Goal: Transaction & Acquisition: Purchase product/service

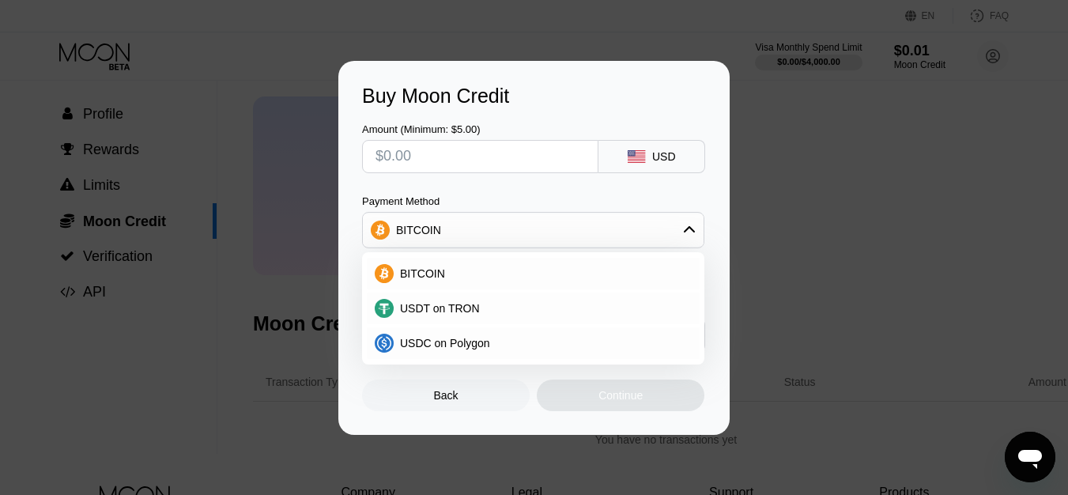
scroll to position [63, 0]
click at [657, 220] on div "BITCOIN" at bounding box center [533, 230] width 341 height 32
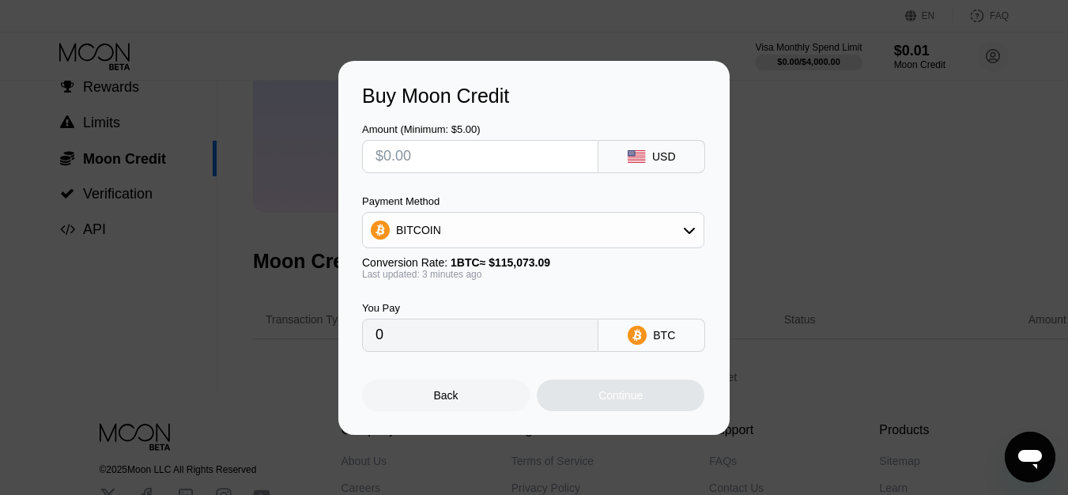
scroll to position [126, 0]
click at [828, 204] on div "Buy Moon Credit Amount (Minimum: $5.00) USD Payment Method BITCOIN Conversion R…" at bounding box center [534, 248] width 1068 height 374
click at [463, 401] on div "Back" at bounding box center [446, 395] width 168 height 32
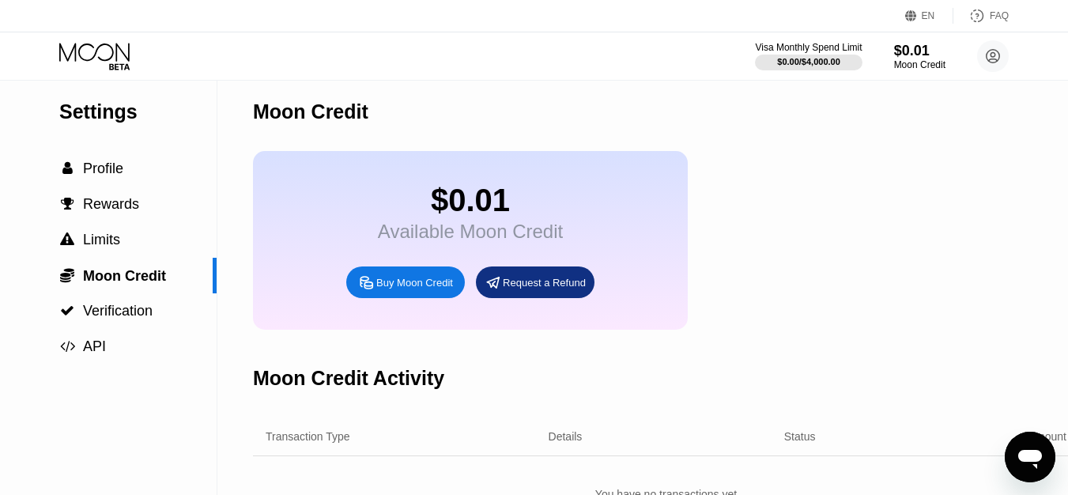
scroll to position [0, 0]
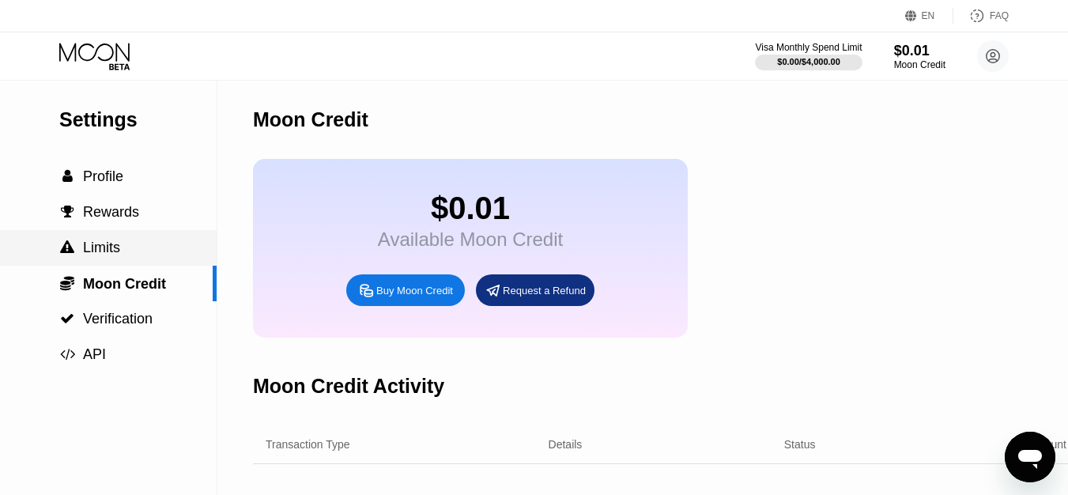
click at [118, 253] on span "Limits" at bounding box center [101, 248] width 37 height 16
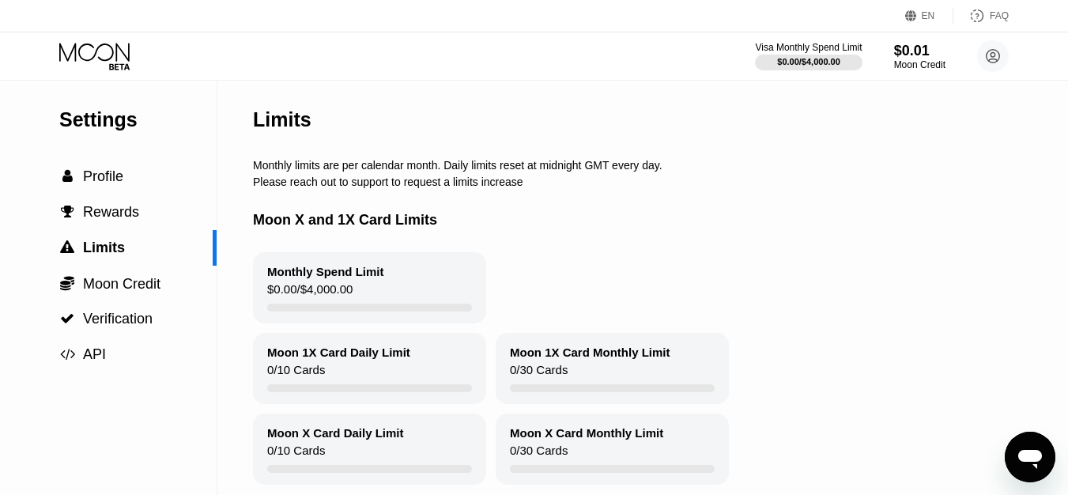
click at [702, 241] on div "Moon X and 1X Card Limits" at bounding box center [680, 220] width 854 height 64
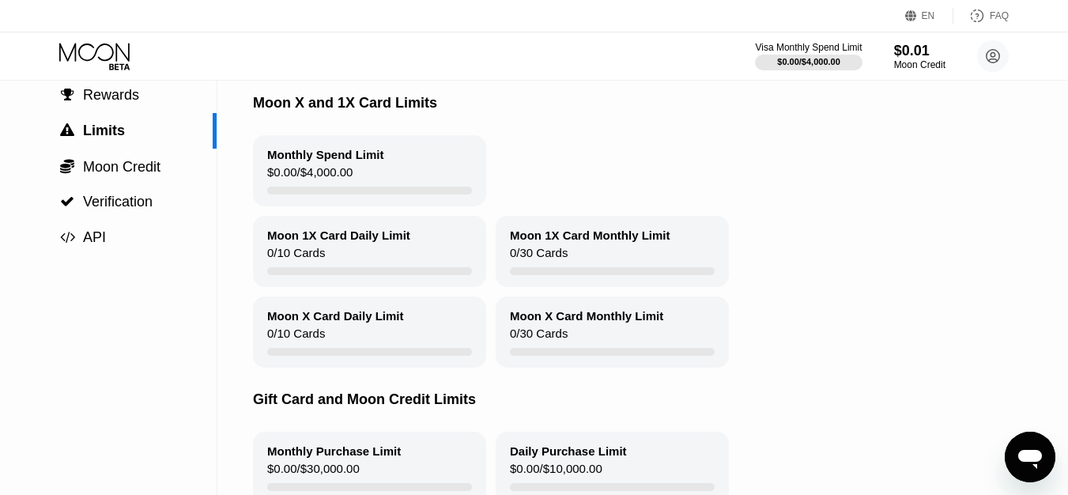
scroll to position [123, 0]
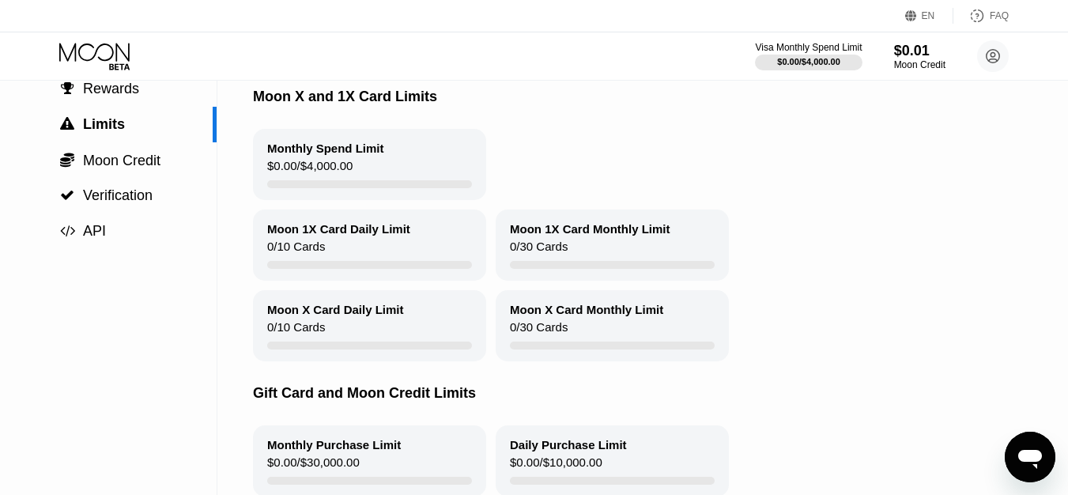
click at [370, 254] on div "Moon 1X Card Daily Limit 0 / 10 Cards" at bounding box center [369, 244] width 233 height 71
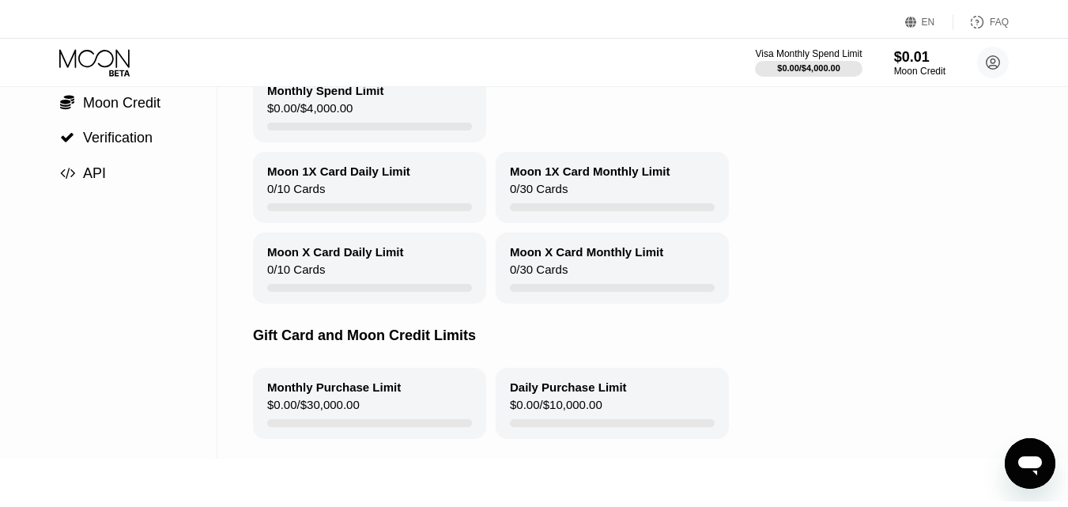
scroll to position [0, 0]
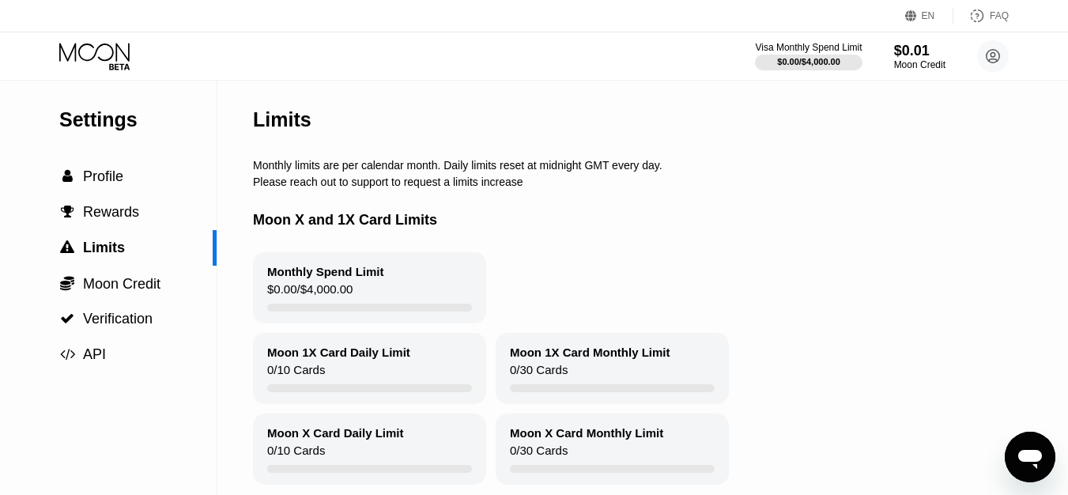
click at [680, 198] on div "Moon X and 1X Card Limits" at bounding box center [680, 220] width 854 height 64
click at [138, 202] on div " Rewards" at bounding box center [108, 212] width 217 height 36
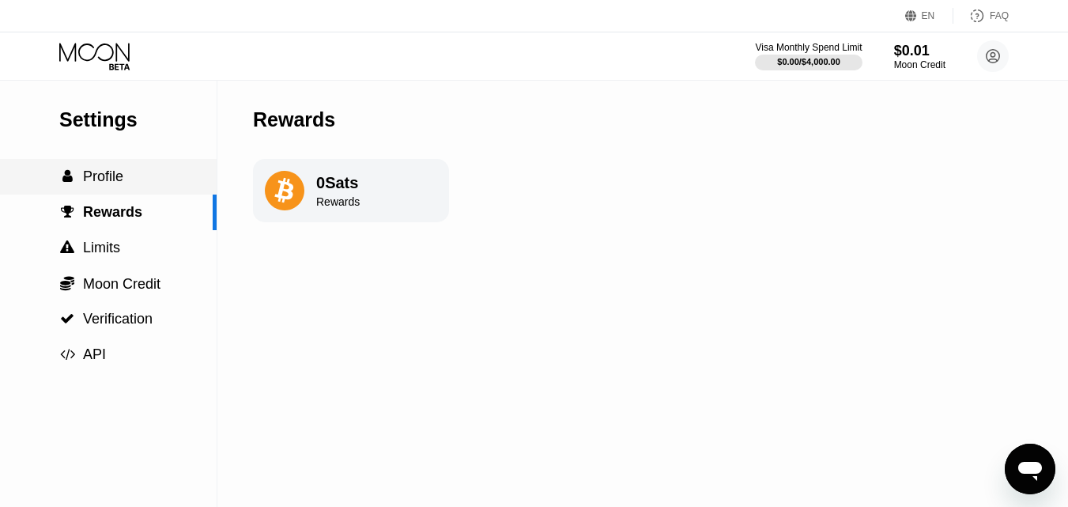
click at [153, 185] on div " Profile" at bounding box center [108, 176] width 217 height 17
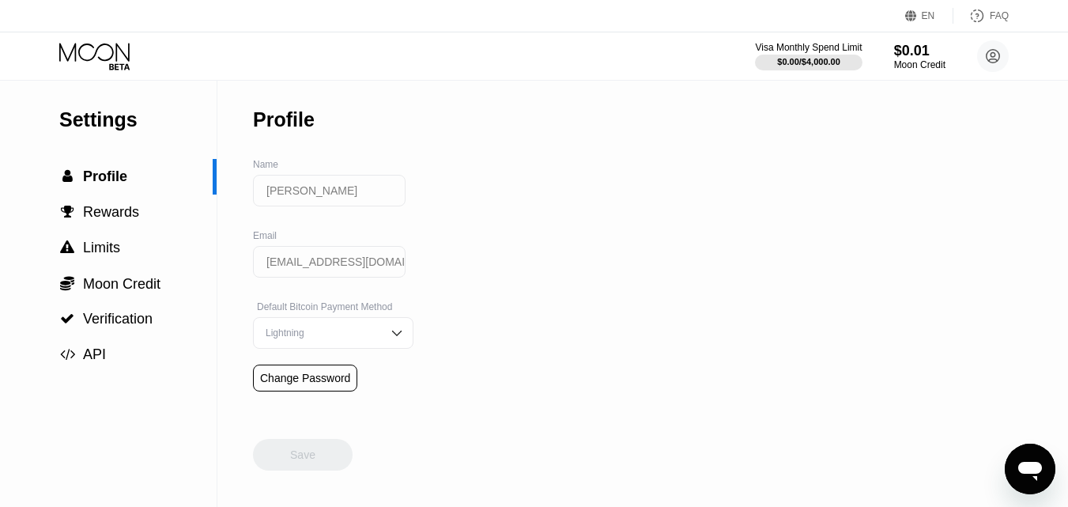
click at [540, 279] on div "Settings  Profile  Rewards  Limits  Moon Credit  Verification  API Profil…" at bounding box center [534, 294] width 1068 height 426
drag, startPoint x: 540, startPoint y: 279, endPoint x: 530, endPoint y: 270, distance: 12.9
click at [530, 270] on div "Settings  Profile  Rewards  Limits  Moon Credit  Verification  API Profil…" at bounding box center [534, 294] width 1068 height 426
click at [391, 334] on img at bounding box center [397, 333] width 16 height 16
click at [506, 301] on div "Settings  Profile  Rewards  Limits  Moon Credit  Verification  API Profil…" at bounding box center [534, 294] width 1068 height 426
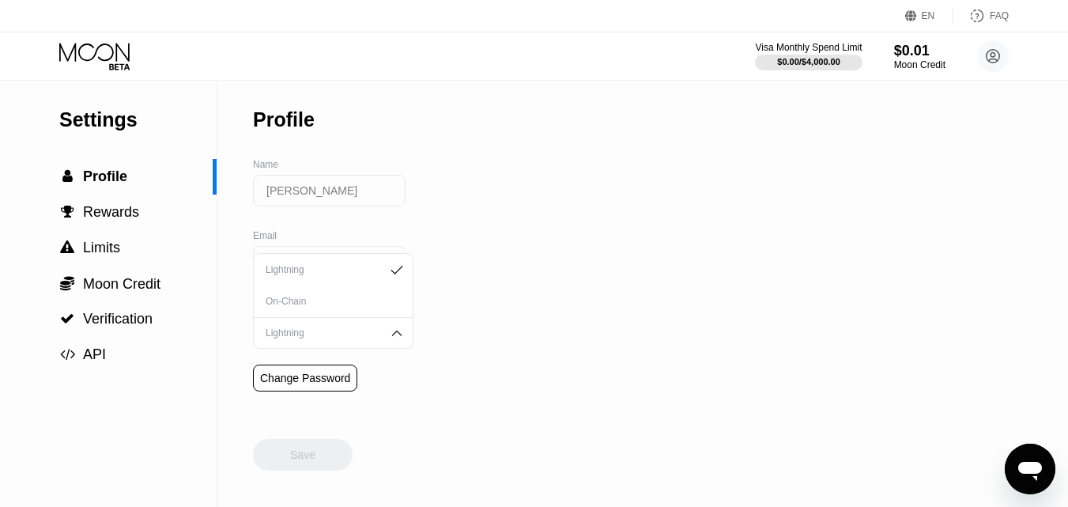
click at [510, 457] on div "Settings  Profile  Rewards  Limits  Moon Credit  Verification  API Profil…" at bounding box center [534, 294] width 1068 height 426
click at [496, 177] on div "Settings  Profile  Rewards  Limits  Moon Credit  Verification  API Profil…" at bounding box center [534, 294] width 1068 height 426
click at [338, 201] on input "[PERSON_NAME]" at bounding box center [329, 191] width 153 height 32
click at [454, 484] on div "Settings  Profile  Rewards  Limits  Moon Credit  Verification  API Profil…" at bounding box center [534, 294] width 1068 height 426
click at [175, 213] on div " Rewards" at bounding box center [108, 212] width 217 height 17
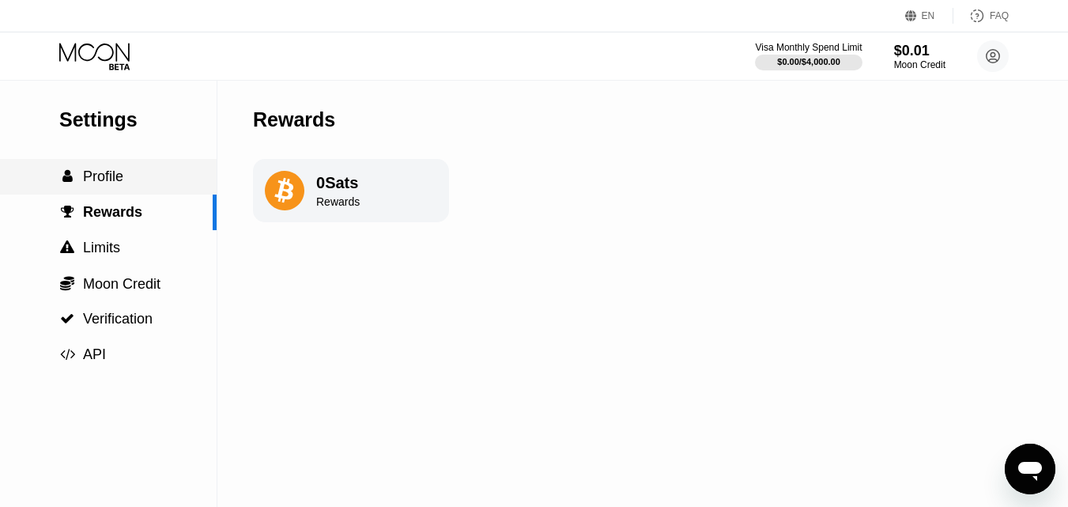
click at [190, 167] on div " Profile" at bounding box center [108, 177] width 217 height 36
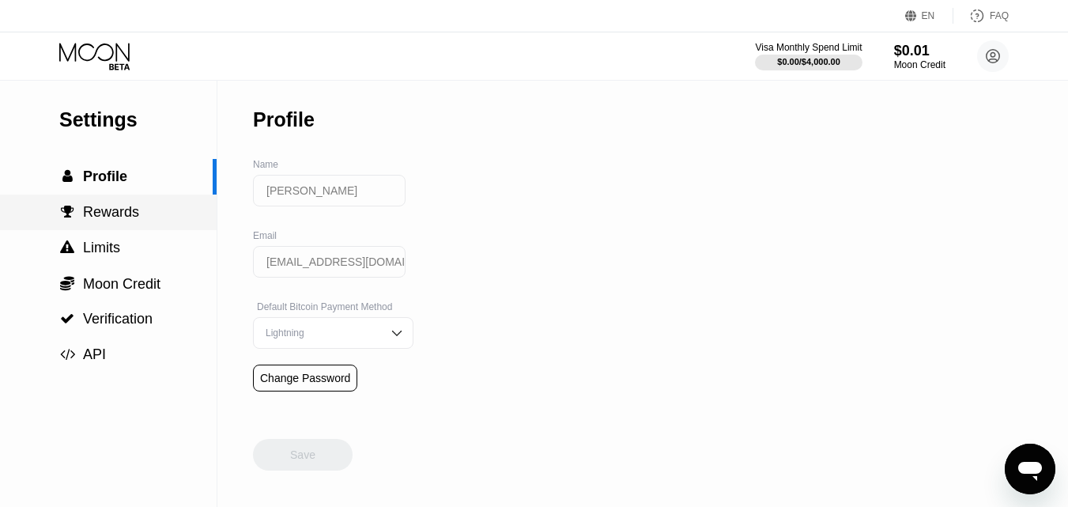
click at [143, 228] on div " Rewards" at bounding box center [108, 212] width 217 height 36
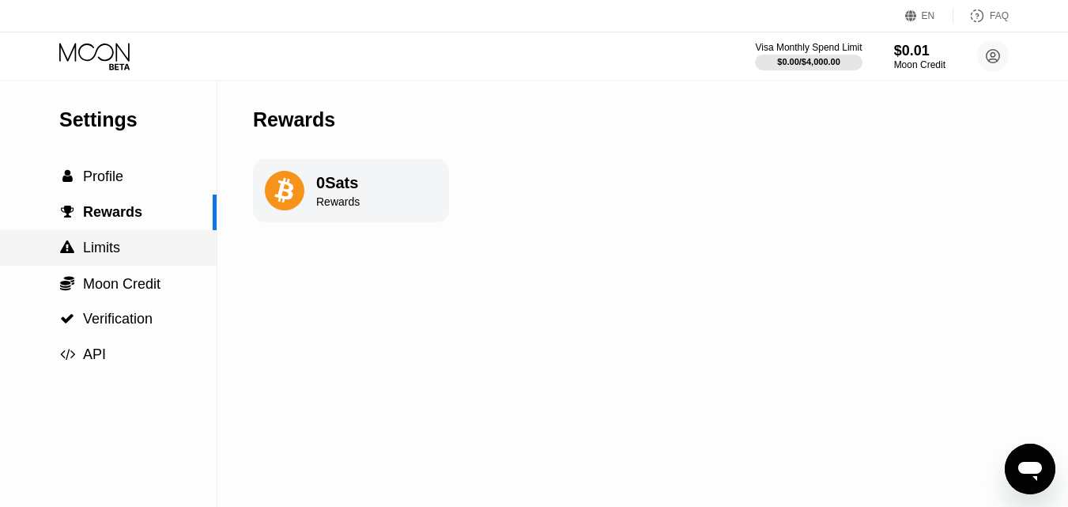
click at [165, 244] on div " Limits" at bounding box center [108, 248] width 217 height 17
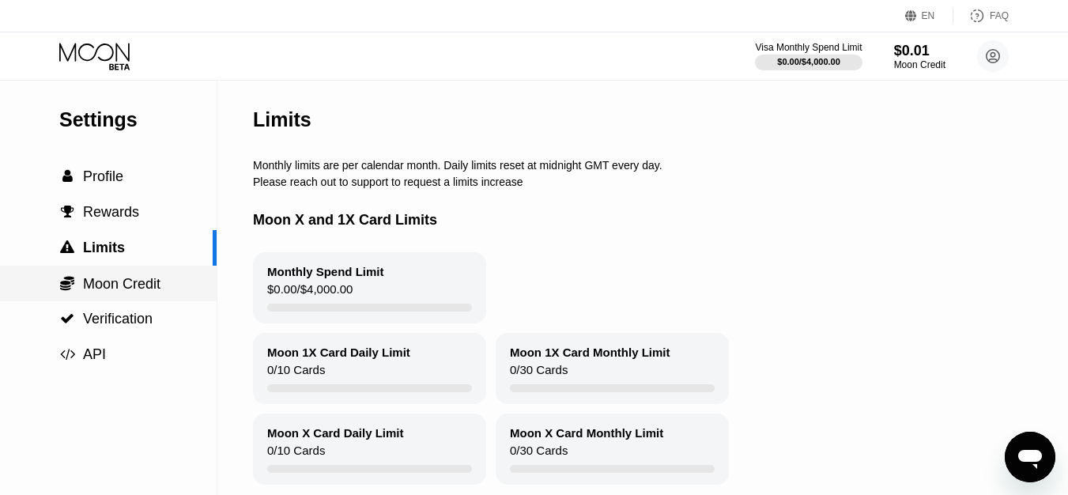
click at [187, 290] on div " Moon Credit" at bounding box center [108, 283] width 217 height 17
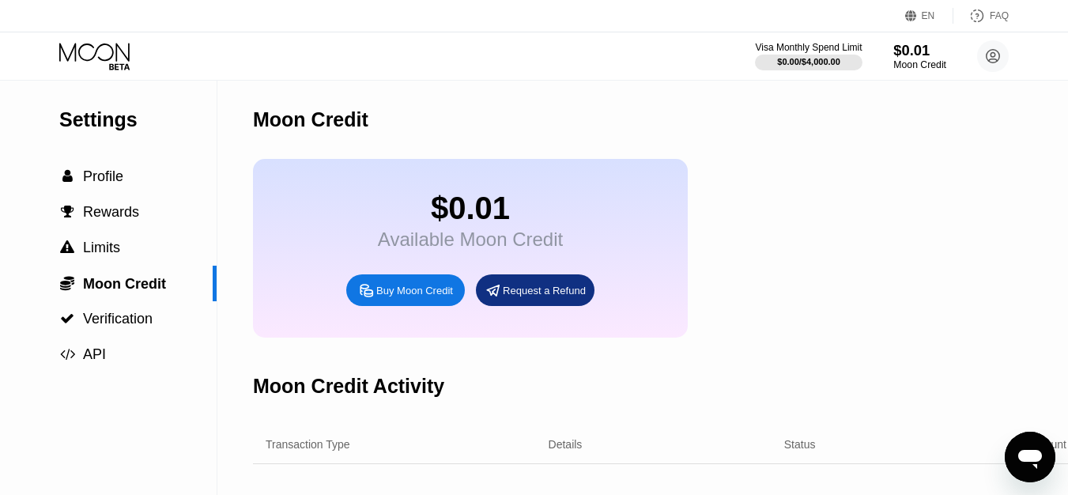
click at [902, 56] on div "$0.01" at bounding box center [919, 50] width 53 height 17
click at [1005, 40] on div "Visa Monthly Spend Limit $0.00 / $4,000.00 $0.01 Moon Credit Tony Shark tonysha…" at bounding box center [534, 55] width 1068 height 47
click at [116, 47] on icon at bounding box center [94, 52] width 70 height 18
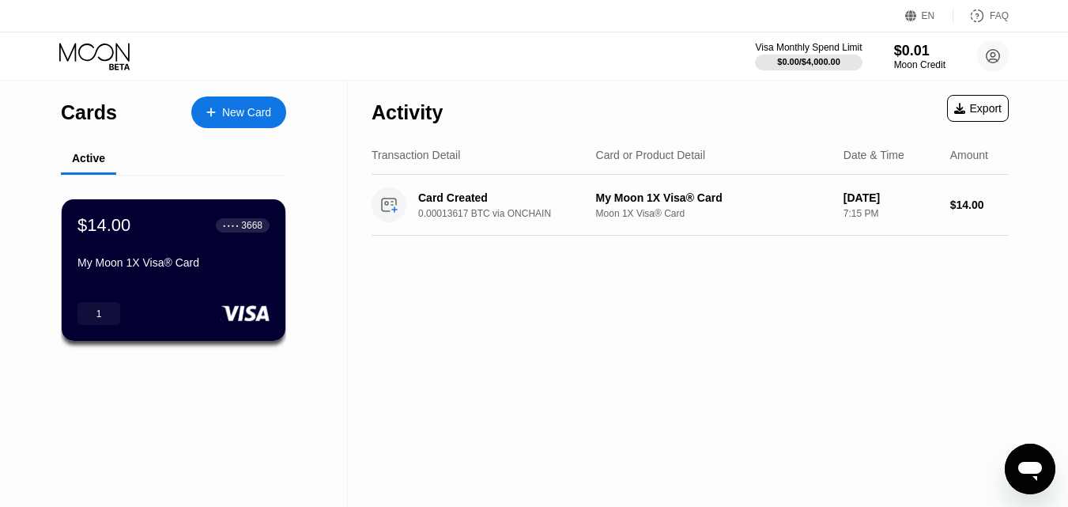
click at [511, 301] on div "Activity Export Transaction Detail Card or Product Detail Date & Time Amount Ca…" at bounding box center [690, 294] width 685 height 426
click at [229, 118] on div "New Card" at bounding box center [246, 112] width 49 height 13
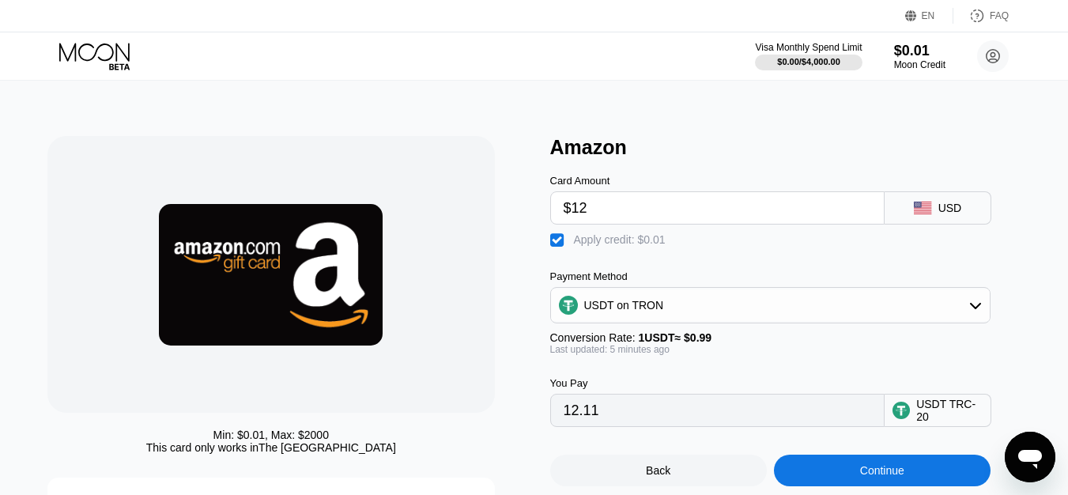
type input "$12"
click at [745, 260] on div "Card Amount $12 USD  Apply credit: $0.01 Payment Method USDT on TRON Conversio…" at bounding box center [793, 293] width 486 height 268
